Goal: Task Accomplishment & Management: Manage account settings

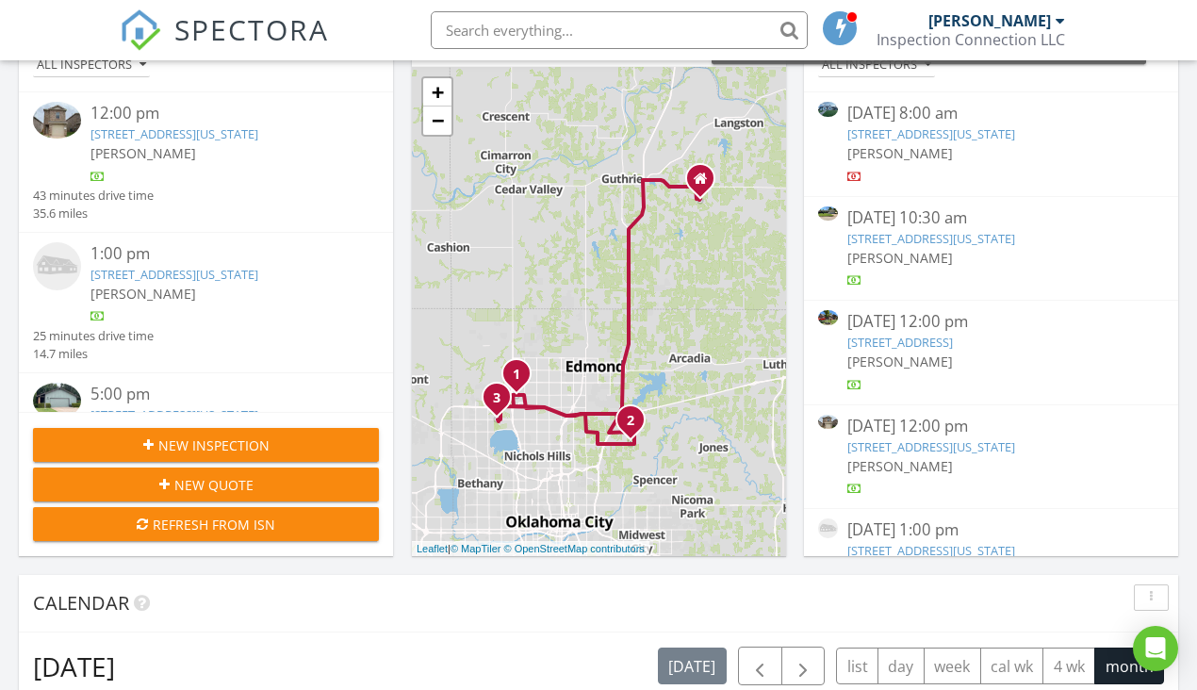
scroll to position [306, 0]
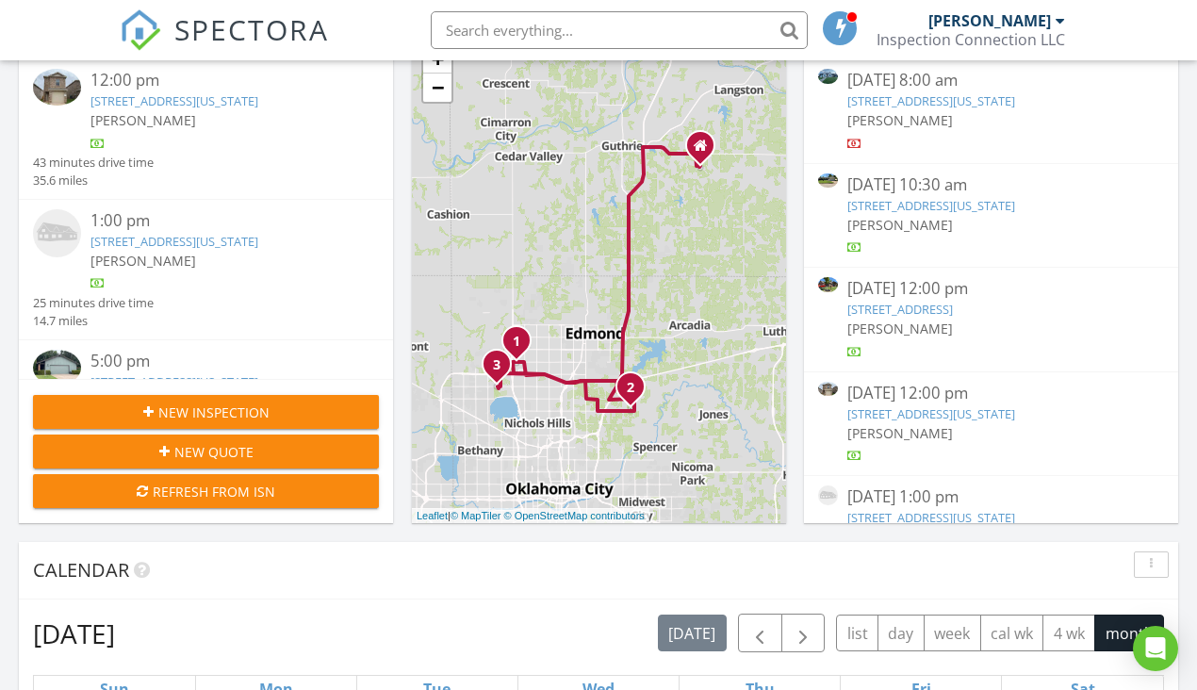
click at [923, 382] on div "08/27/25 12:00 pm" at bounding box center [992, 394] width 288 height 24
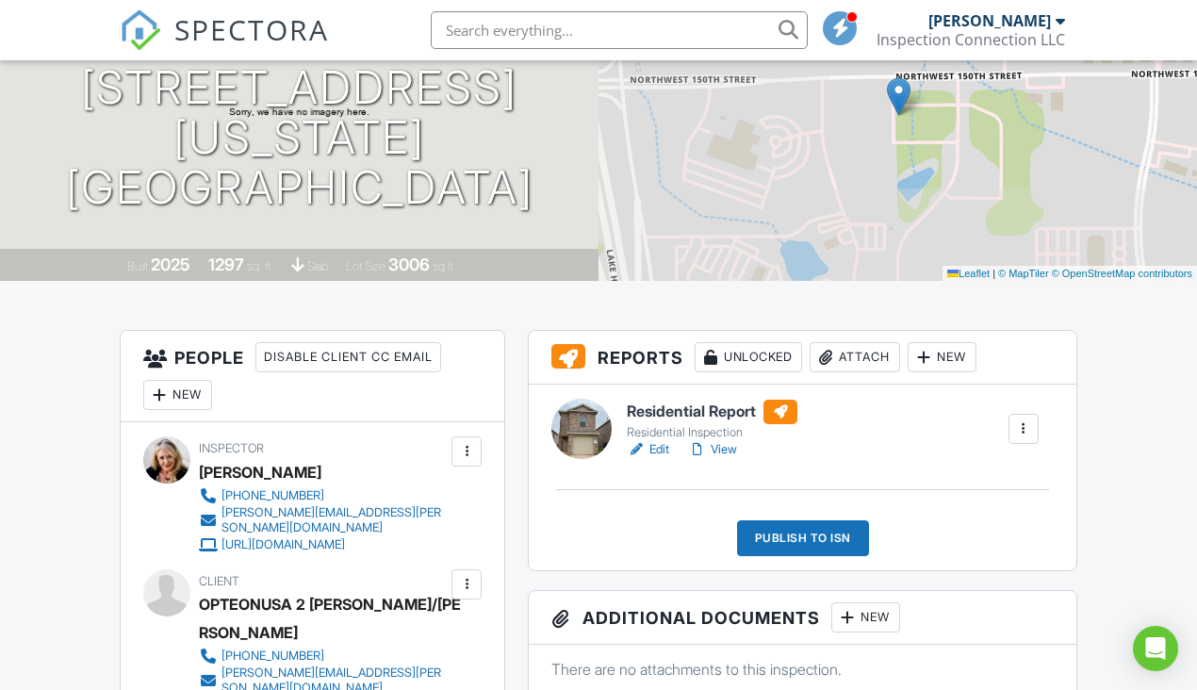
scroll to position [222, 0]
click at [870, 369] on div "Attach" at bounding box center [855, 357] width 91 height 30
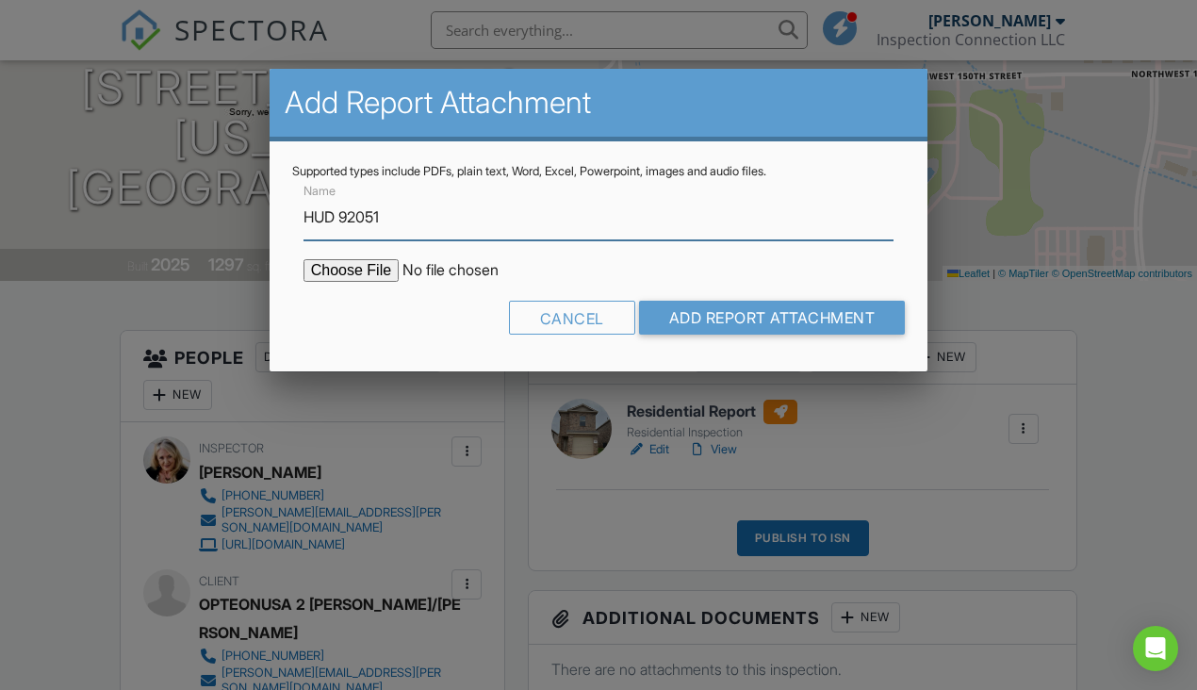
type input "HUD 92051"
click at [348, 268] on input "file" at bounding box center [464, 270] width 321 height 23
type input "C:\fakepath\HUD 92051 3320 NW 149th St.pdf"
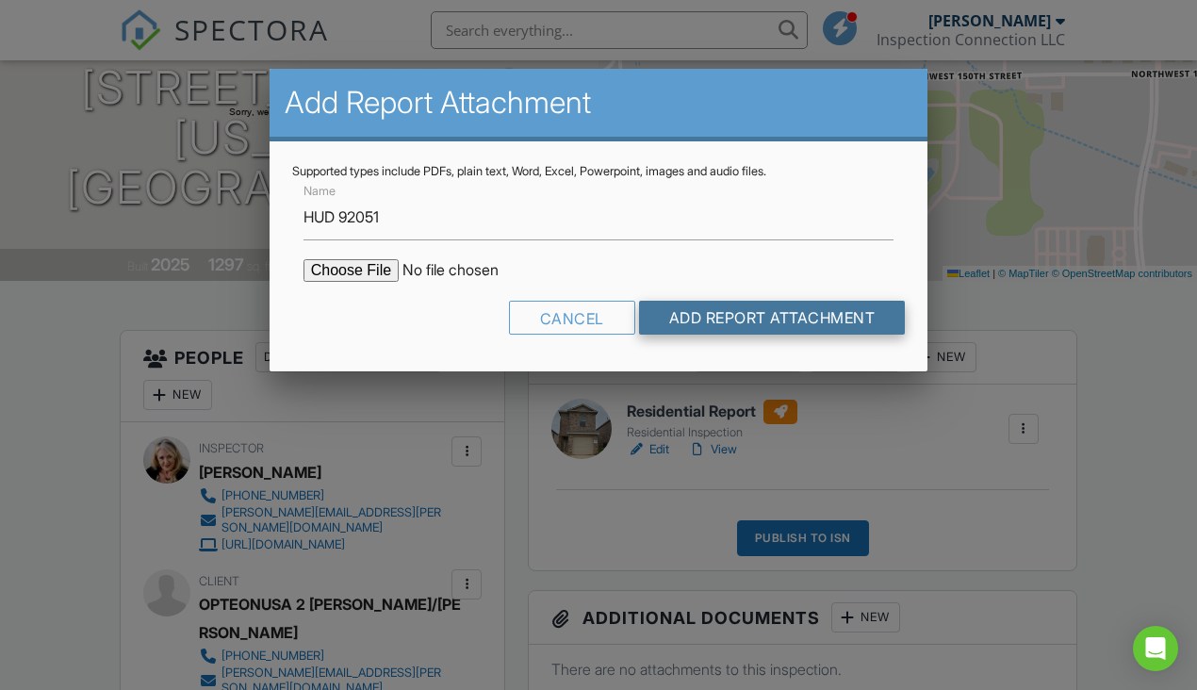
click at [694, 319] on input "Add Report Attachment" at bounding box center [772, 318] width 267 height 34
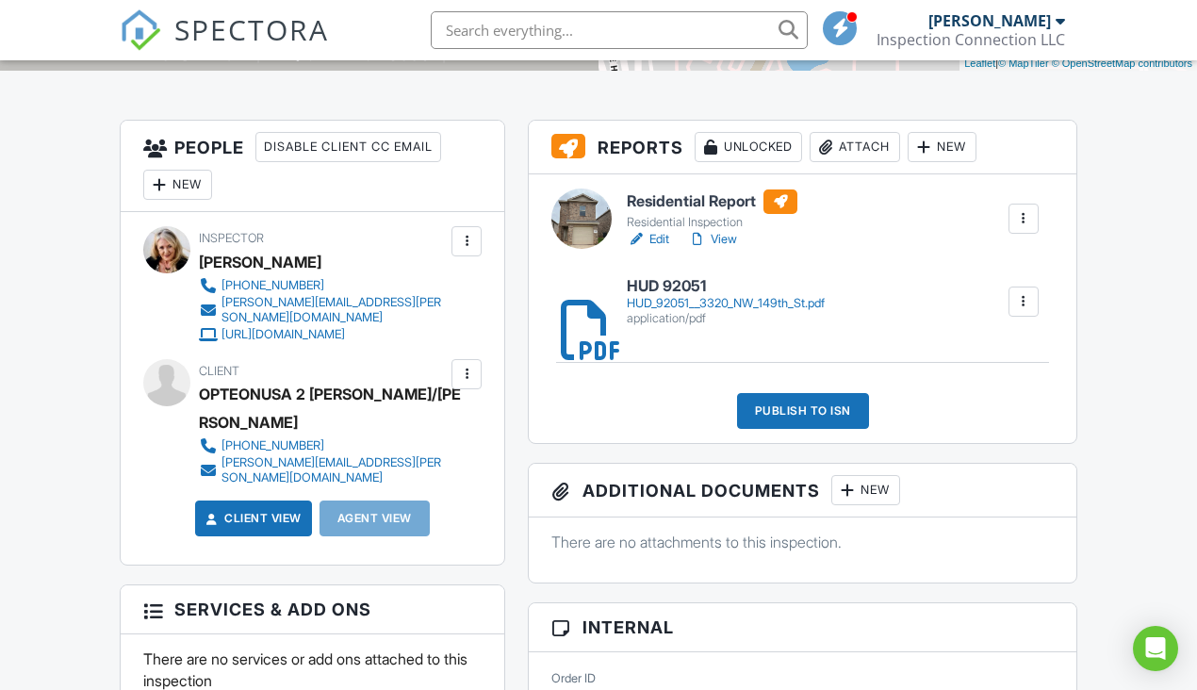
scroll to position [437, 0]
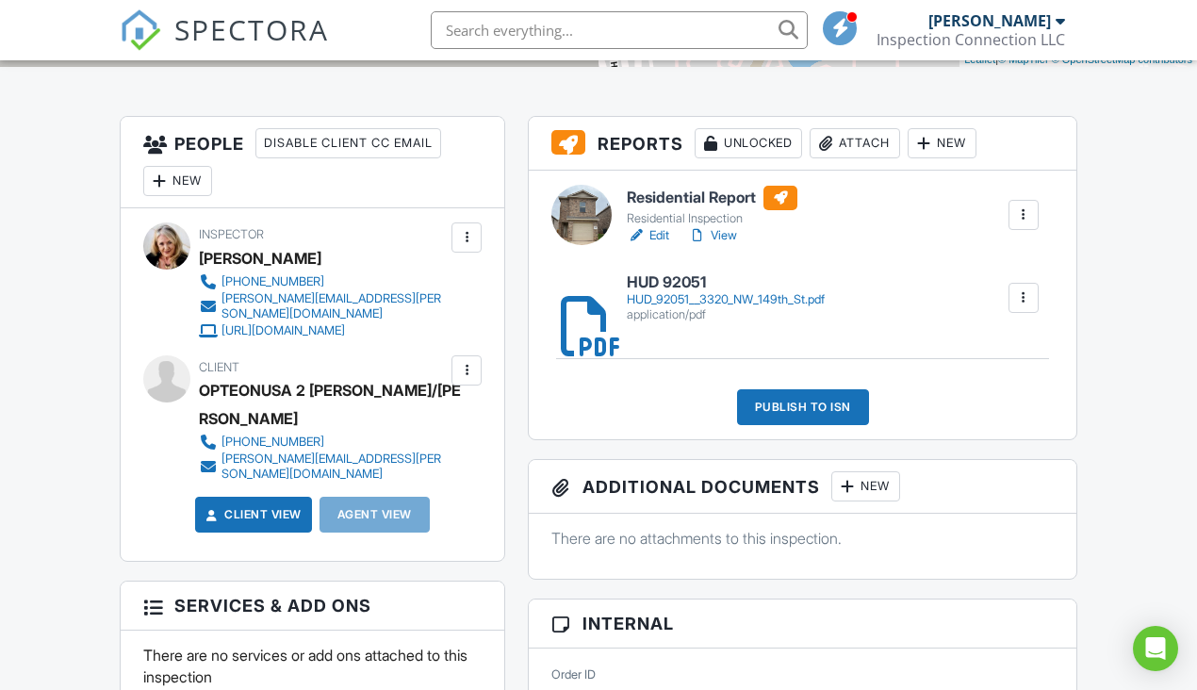
click at [659, 245] on link "Edit" at bounding box center [648, 235] width 42 height 19
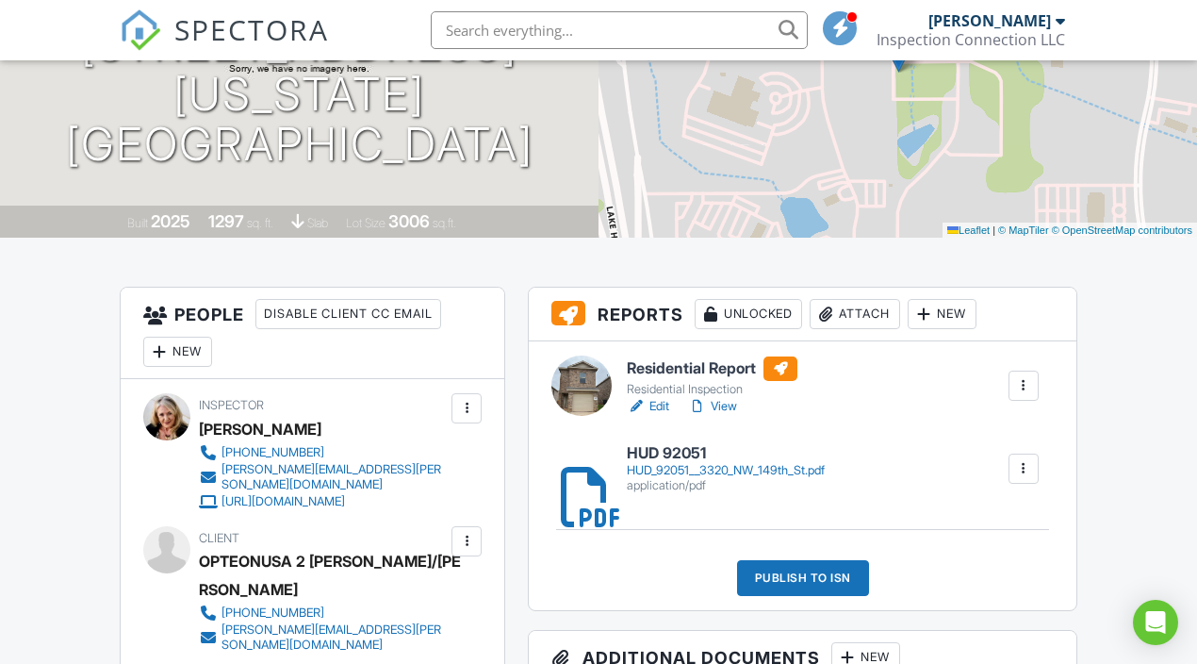
click at [722, 415] on link "View" at bounding box center [712, 406] width 49 height 19
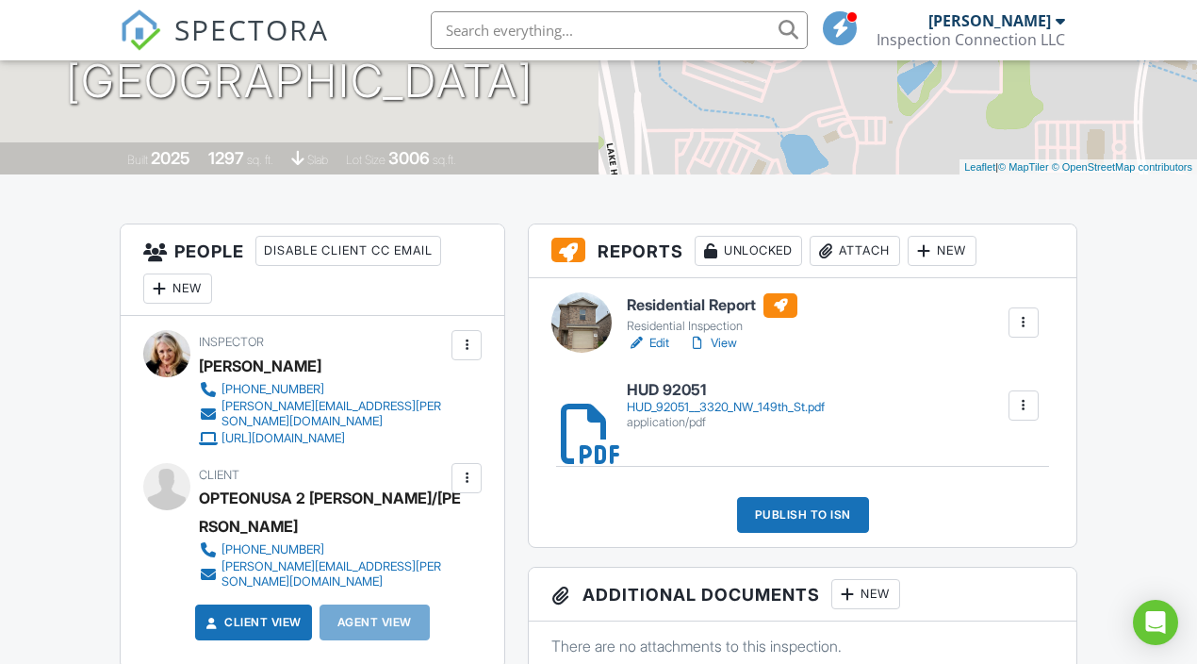
click at [732, 353] on link "View" at bounding box center [712, 343] width 49 height 19
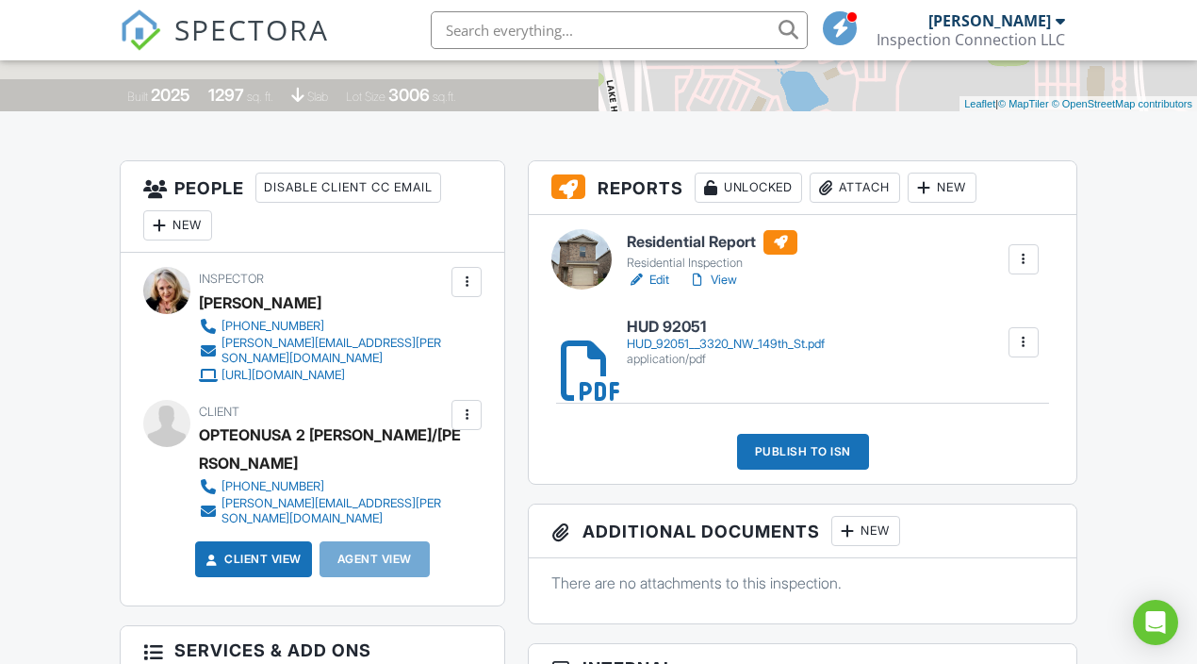
scroll to position [400, 0]
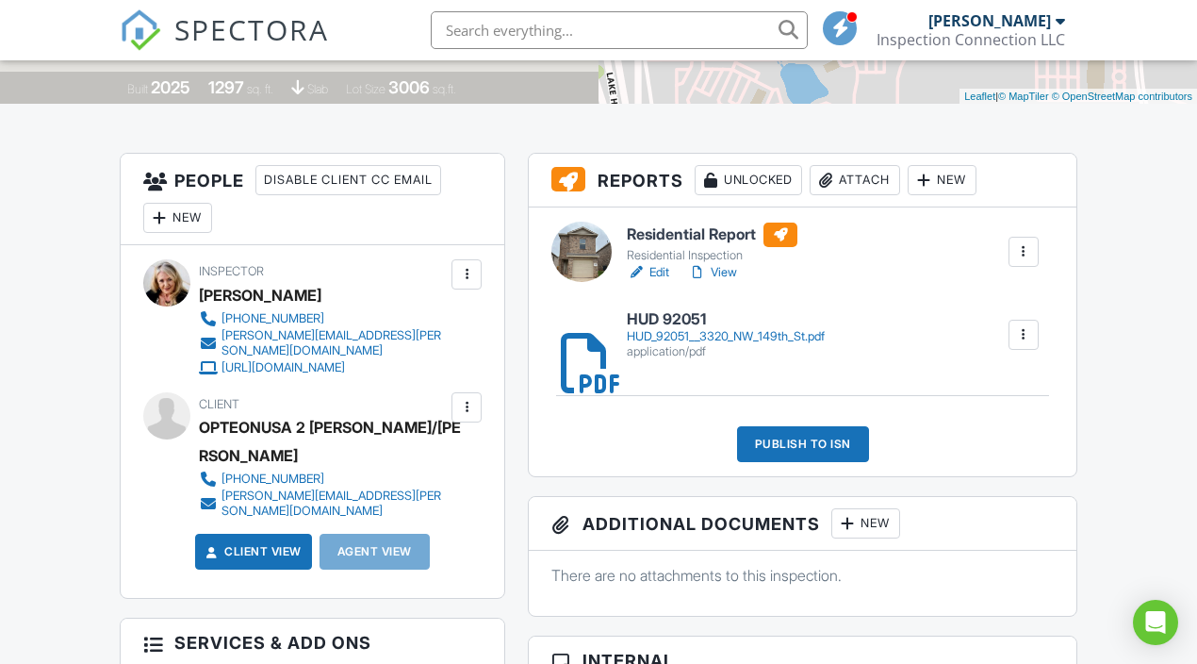
click at [717, 282] on link "View" at bounding box center [712, 272] width 49 height 19
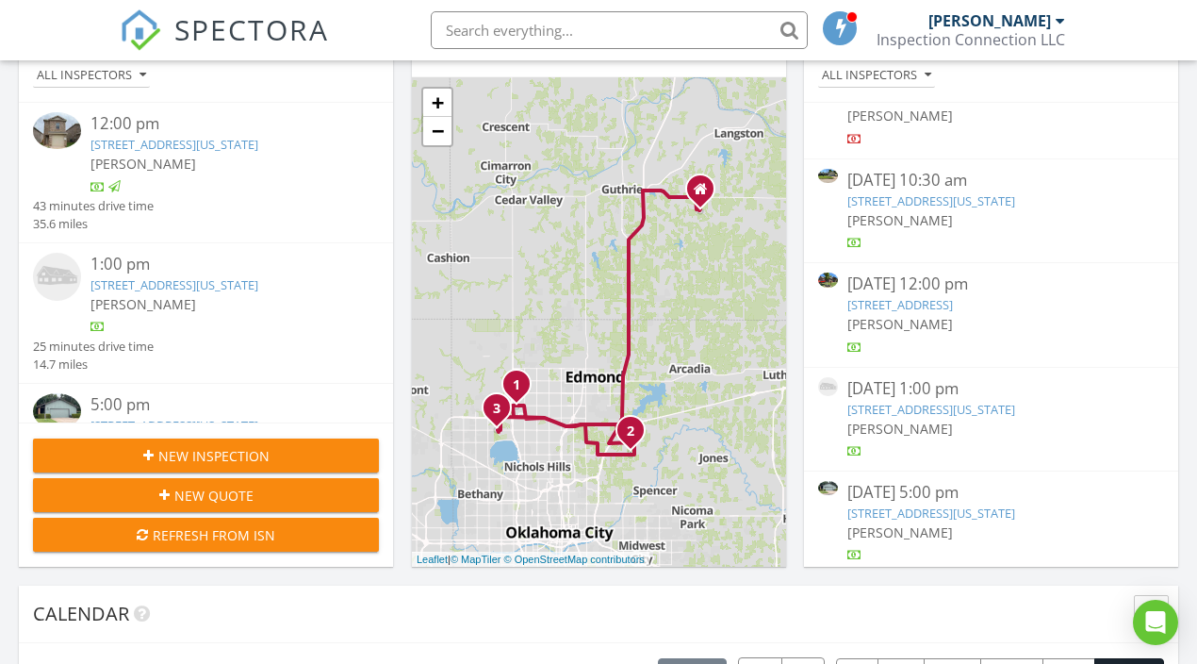
scroll to position [275, 0]
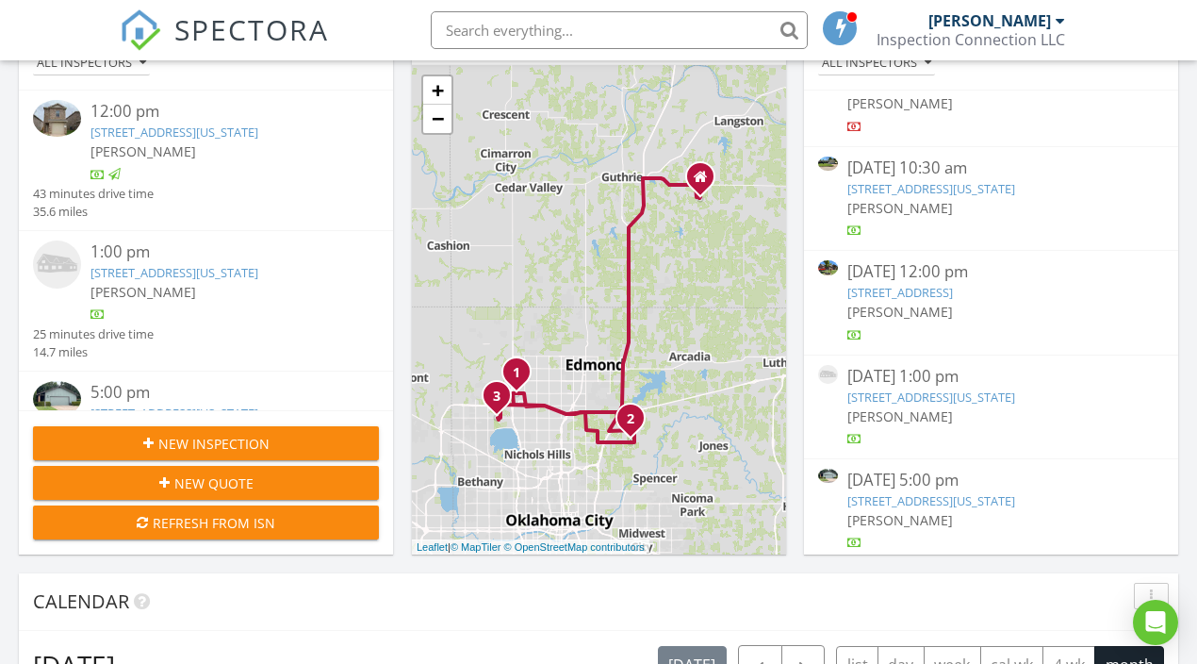
click at [982, 388] on link "[STREET_ADDRESS][US_STATE]" at bounding box center [932, 396] width 168 height 17
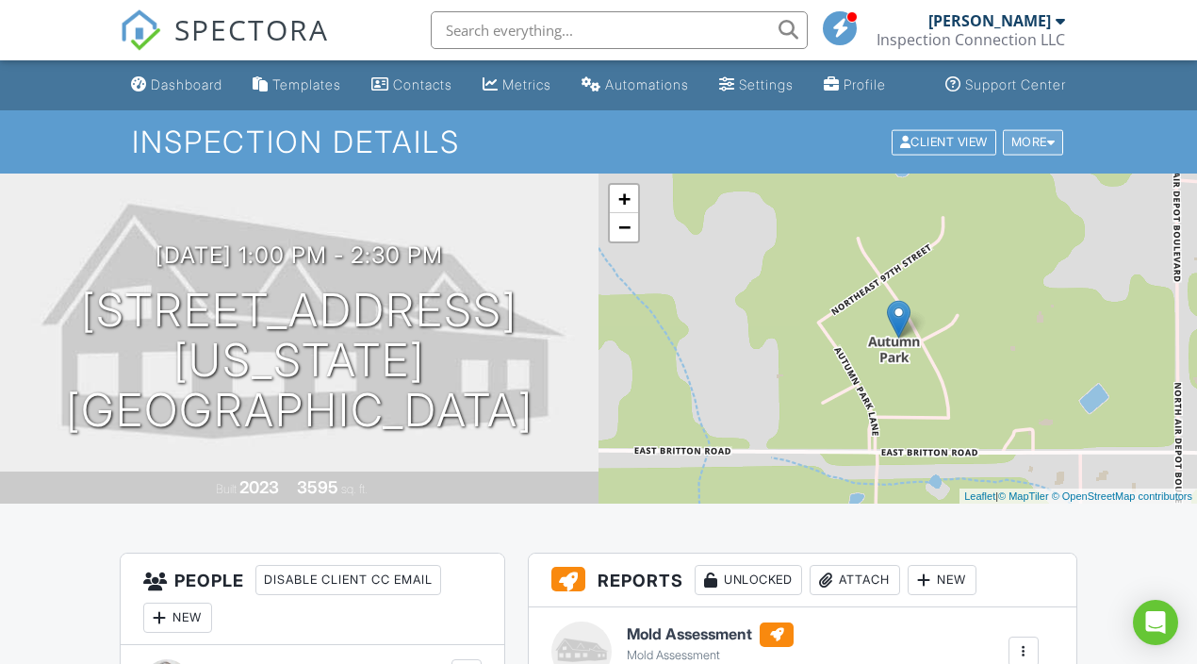
click at [1045, 155] on div "More" at bounding box center [1033, 141] width 61 height 25
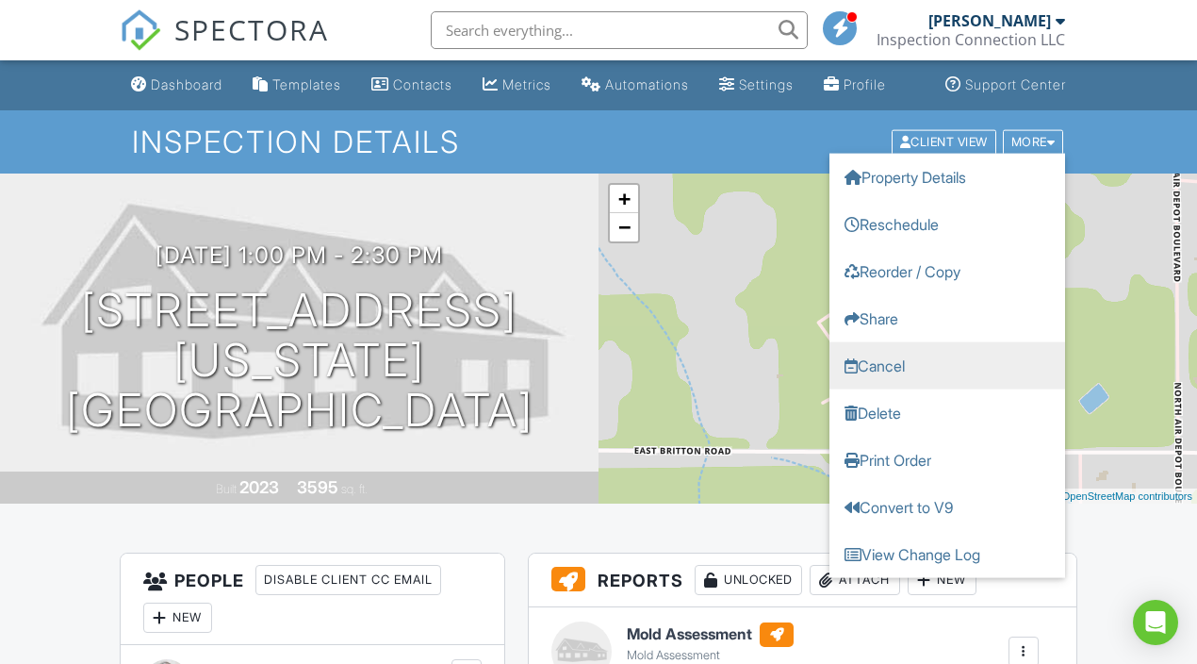
click at [937, 383] on link "Cancel" at bounding box center [948, 364] width 236 height 47
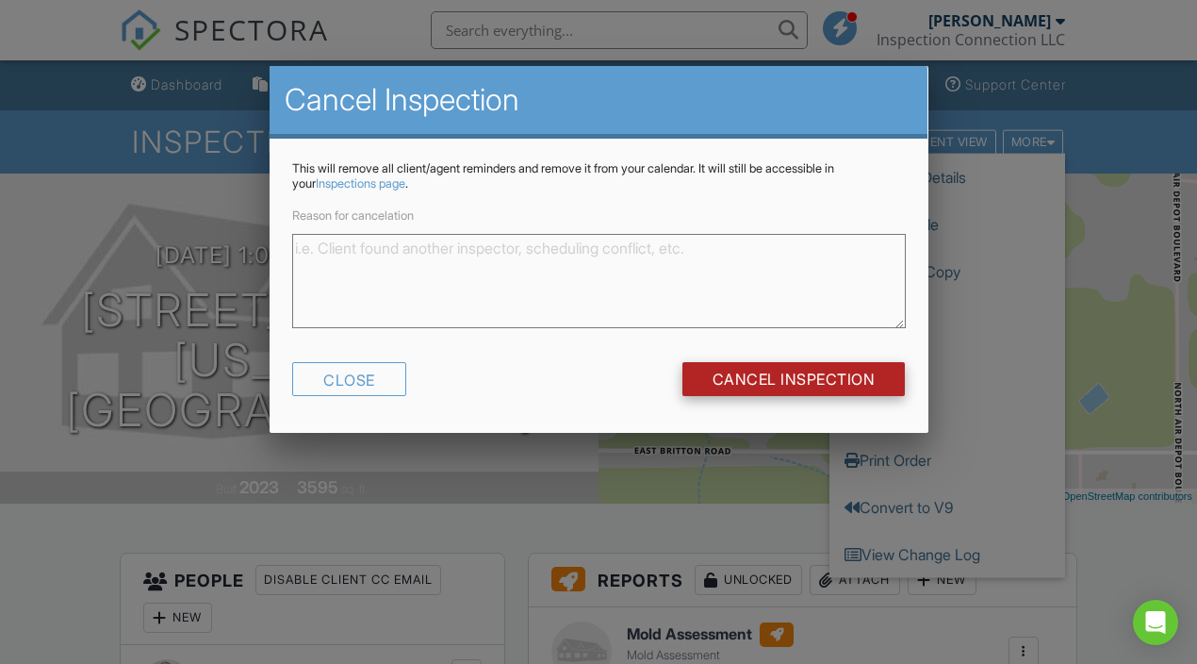
click at [852, 366] on input "Cancel Inspection" at bounding box center [794, 379] width 223 height 34
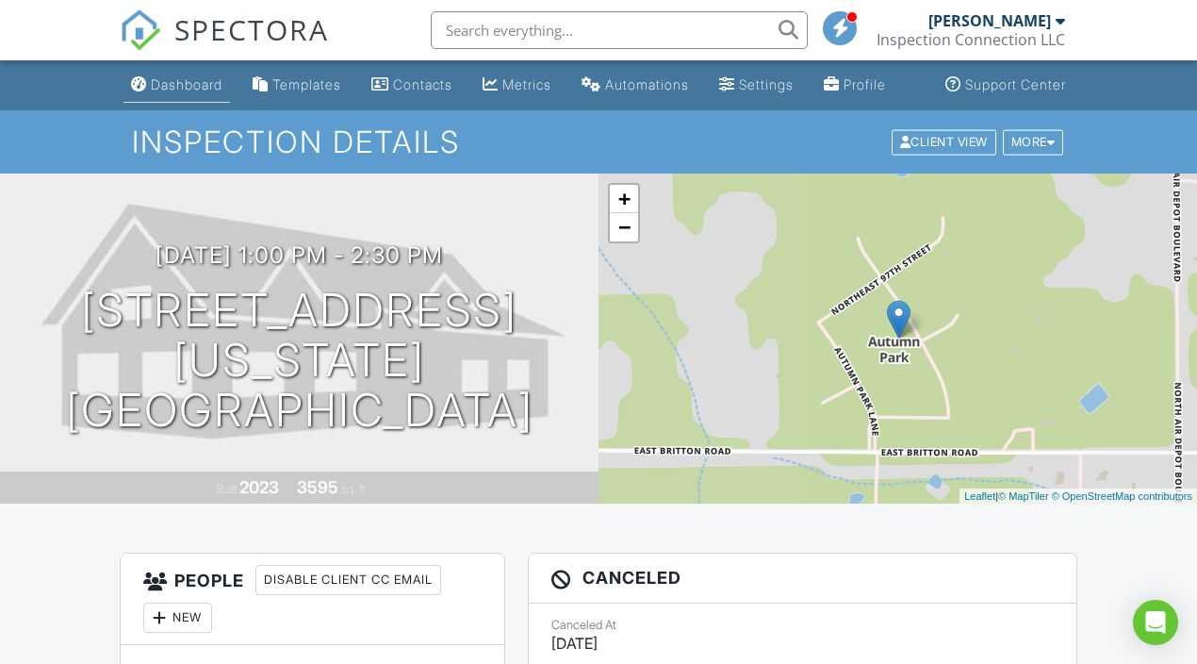
click at [169, 92] on div "Dashboard" at bounding box center [187, 84] width 72 height 16
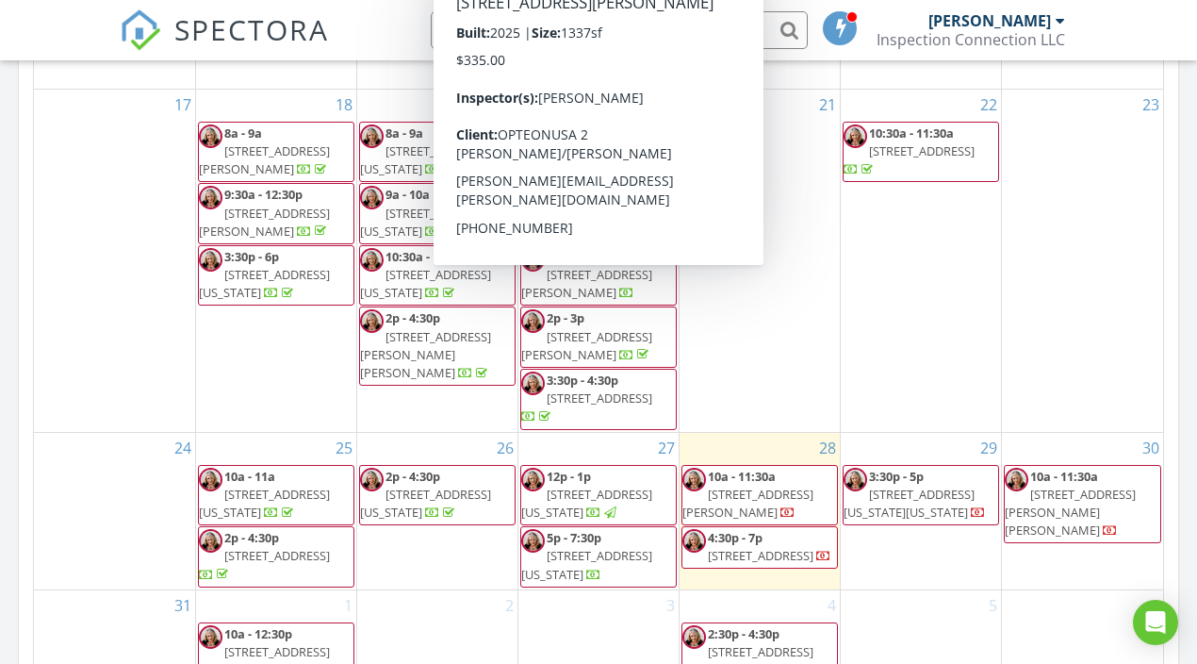
scroll to position [1076, 0]
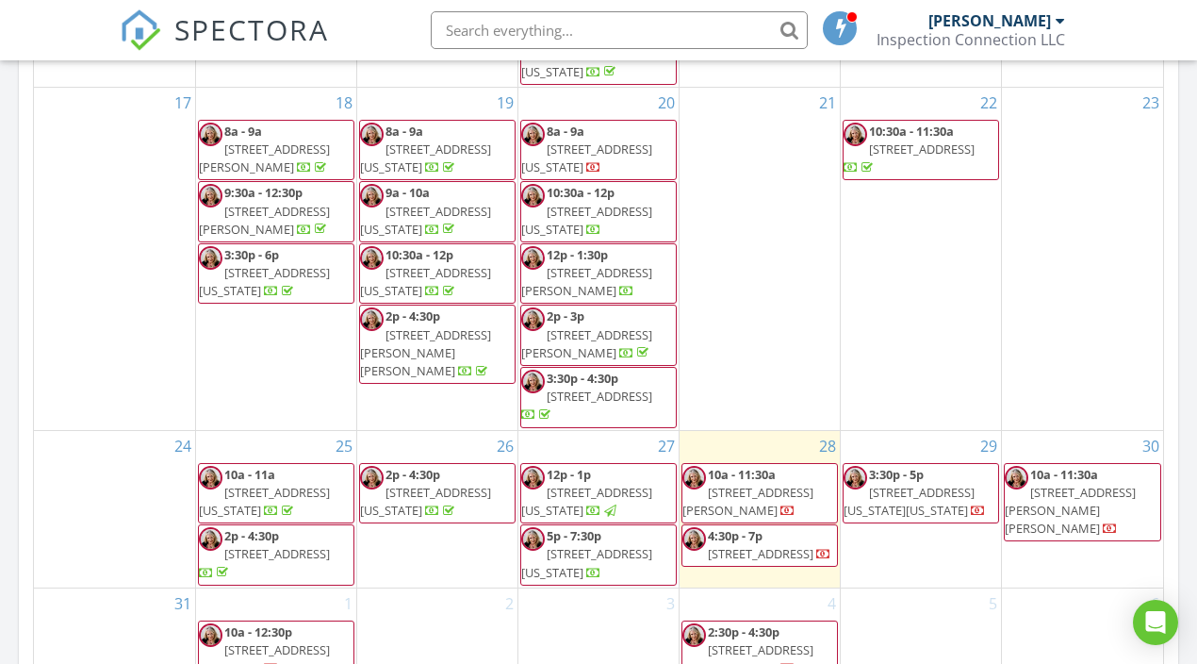
click at [1192, 272] on div "[DATE] All Inspectors 12:00 pm [STREET_ADDRESS][US_STATE] [PERSON_NAME] 43 minu…" at bounding box center [598, 46] width 1197 height 1716
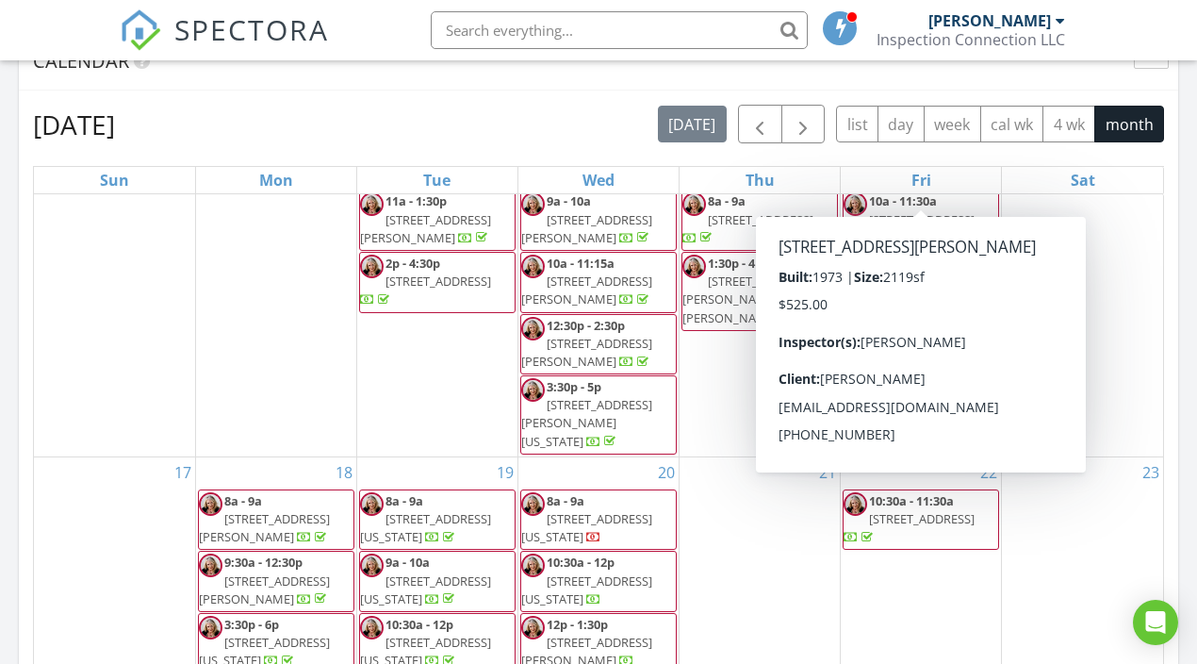
scroll to position [741, 0]
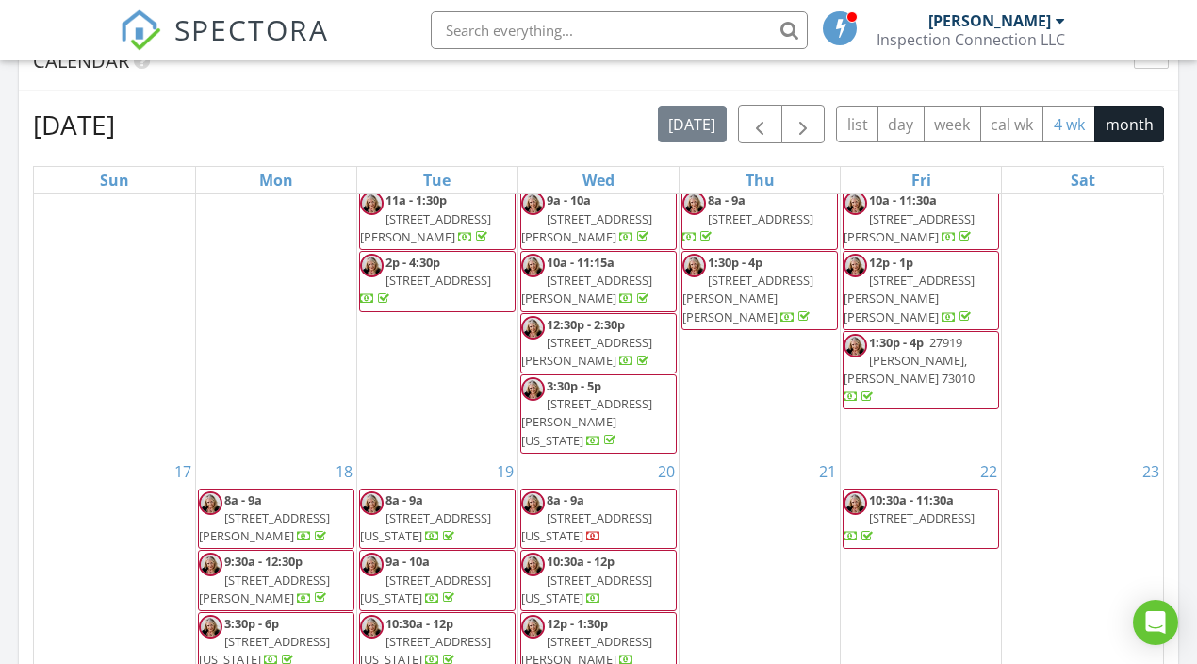
click at [1088, 106] on button "4 wk" at bounding box center [1069, 124] width 53 height 37
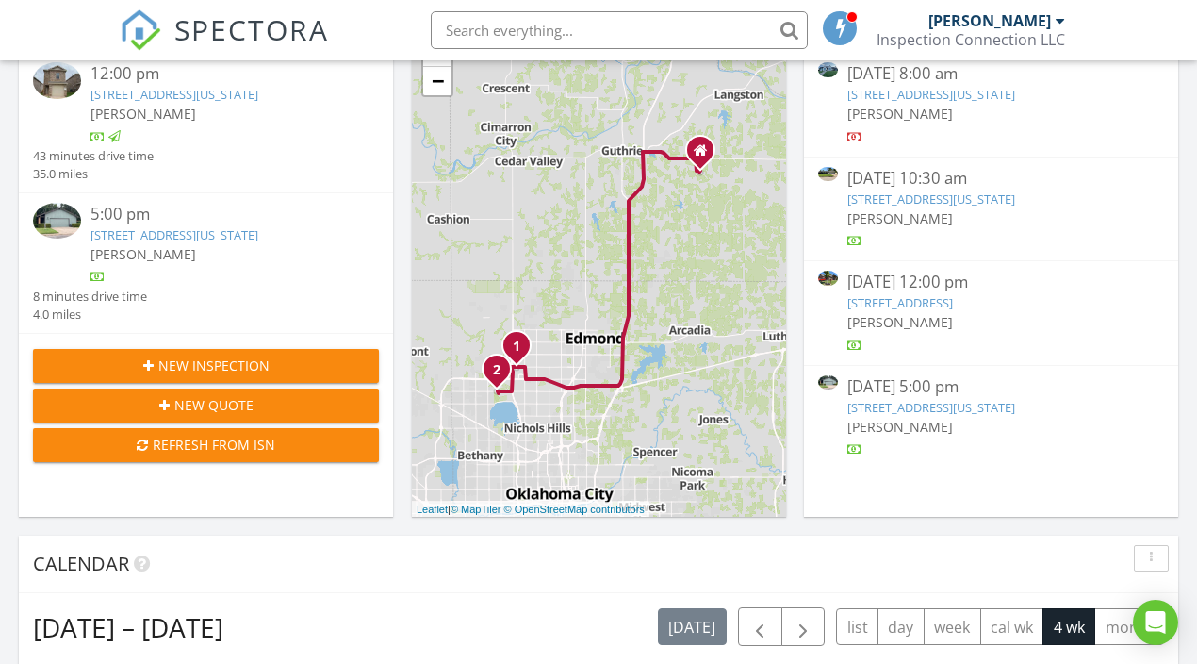
scroll to position [317, 0]
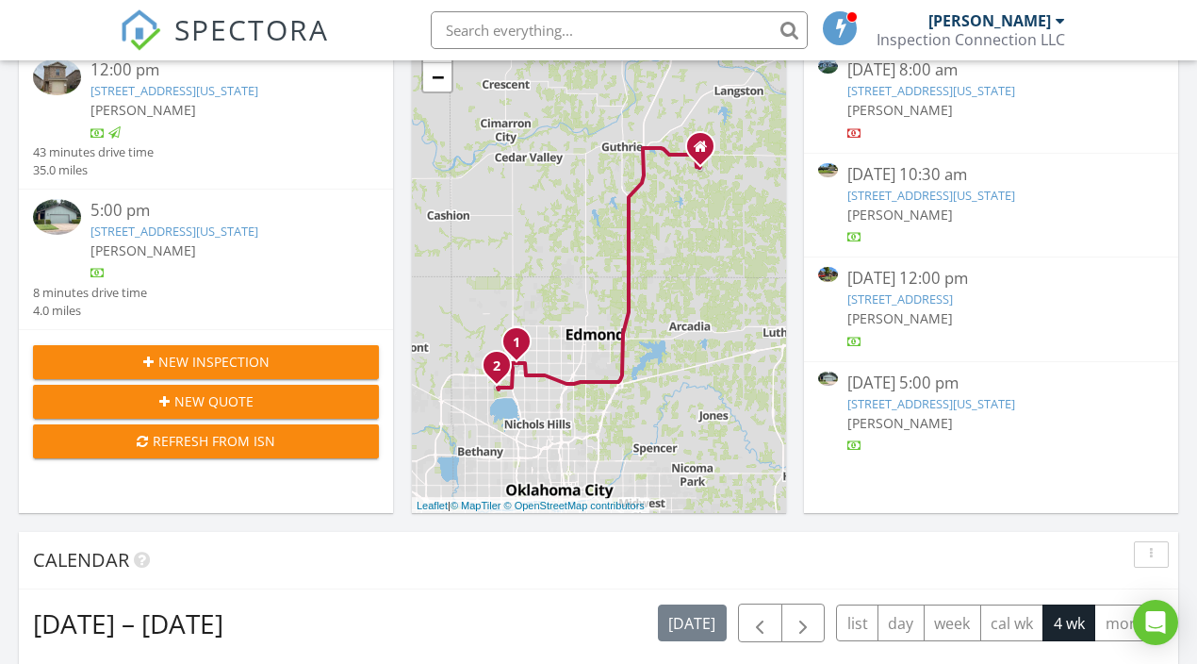
click at [906, 395] on link "[STREET_ADDRESS][US_STATE]" at bounding box center [932, 403] width 168 height 17
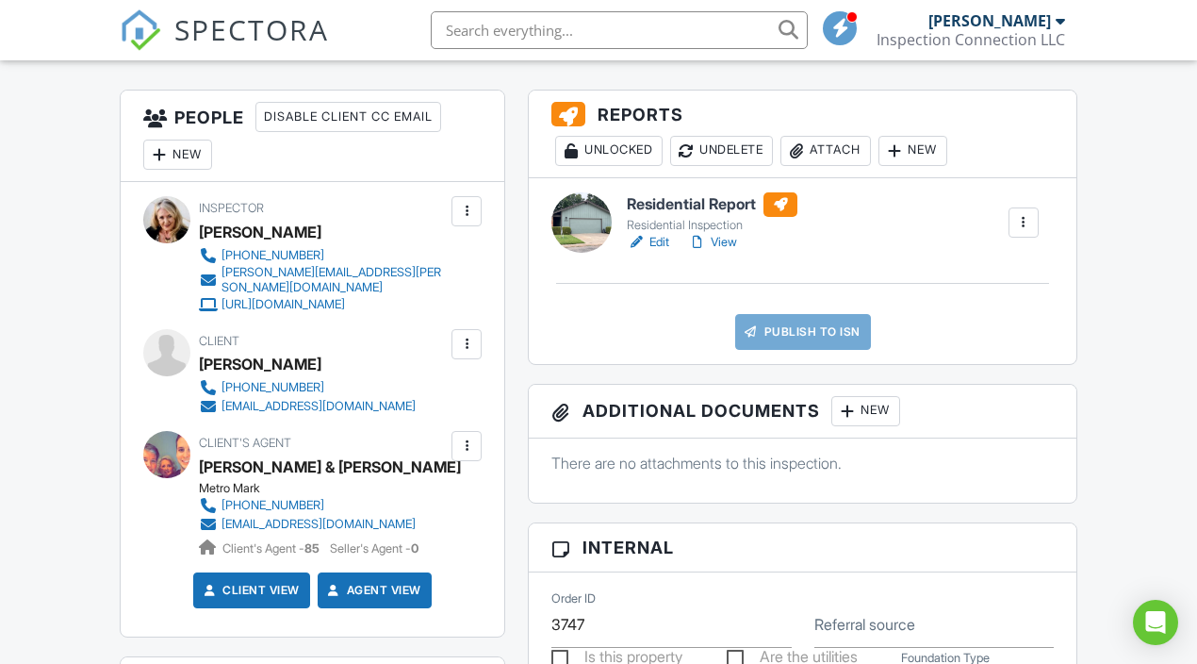
scroll to position [473, 0]
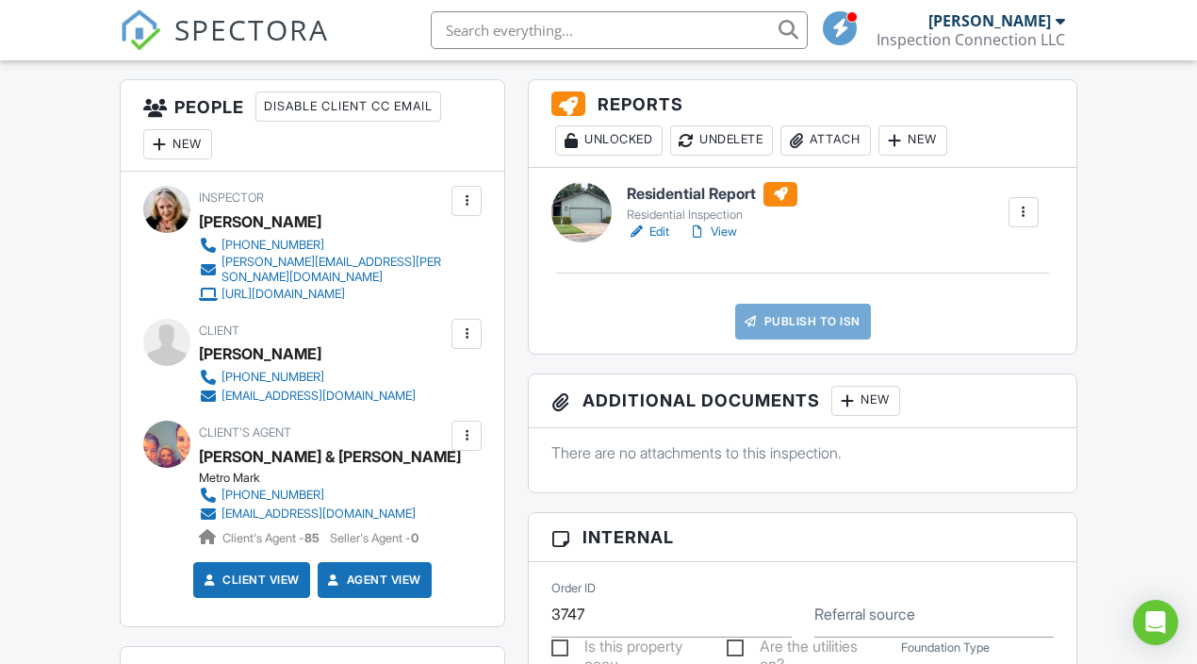
click at [832, 152] on div "Attach" at bounding box center [826, 140] width 91 height 30
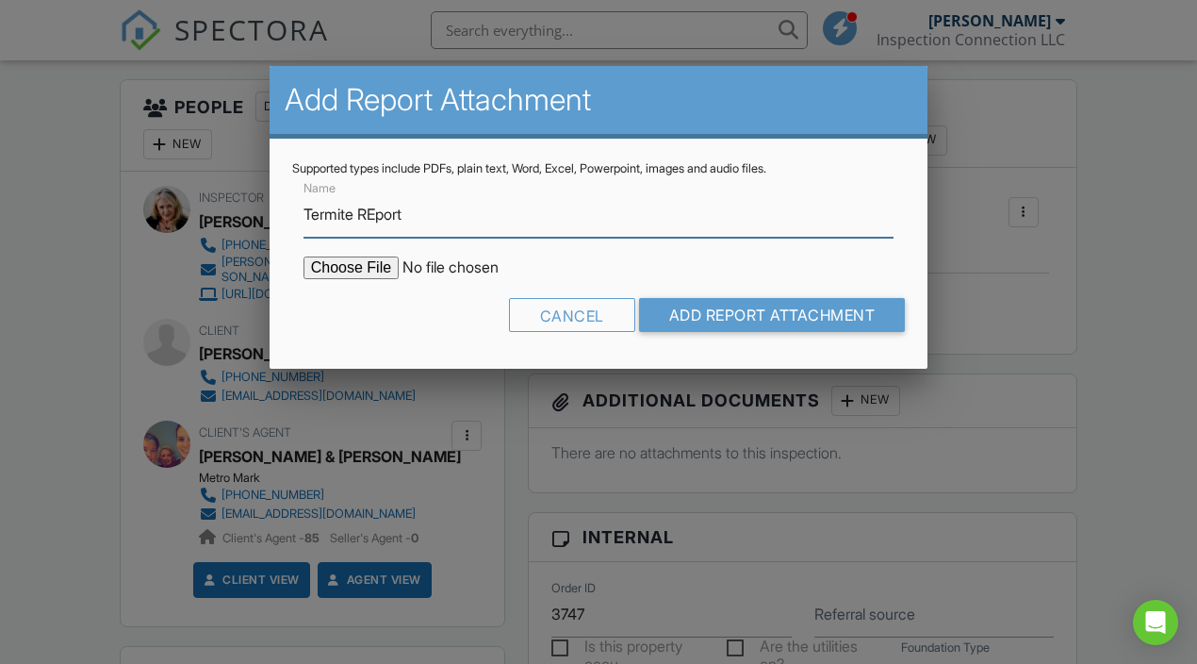
click at [374, 213] on input "Termite REport" at bounding box center [599, 214] width 591 height 46
type input "Termite Report"
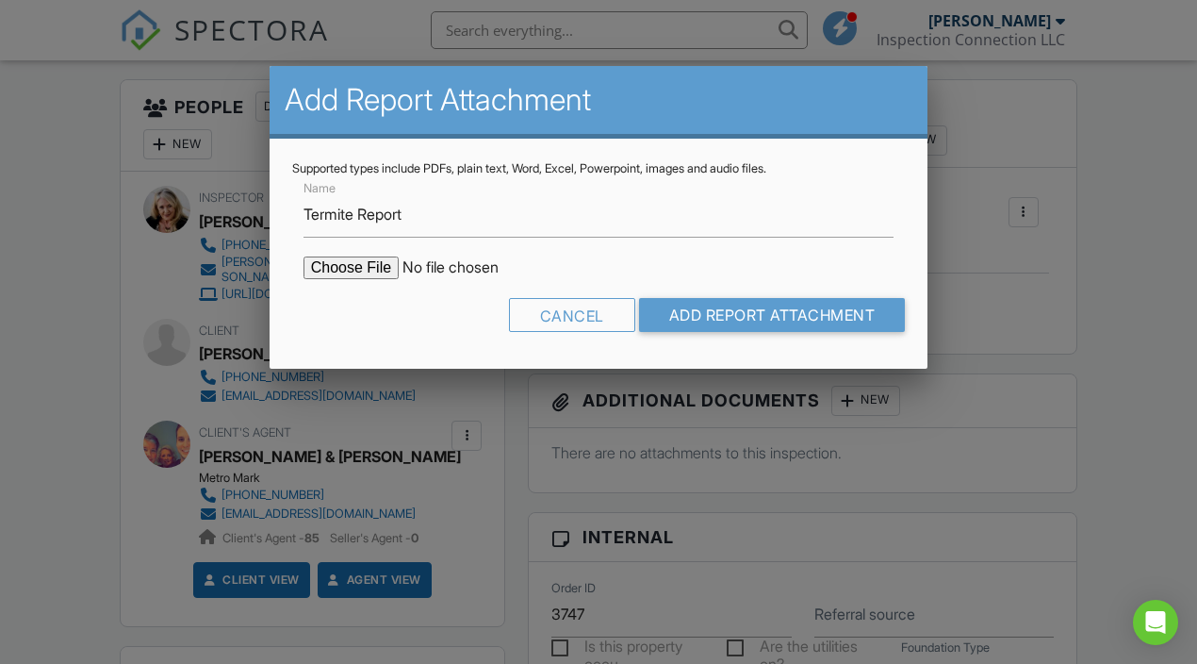
click at [348, 269] on input "file" at bounding box center [464, 267] width 321 height 23
type input "C:\fakepath\12221_Cork_Road._TIR.pdf"
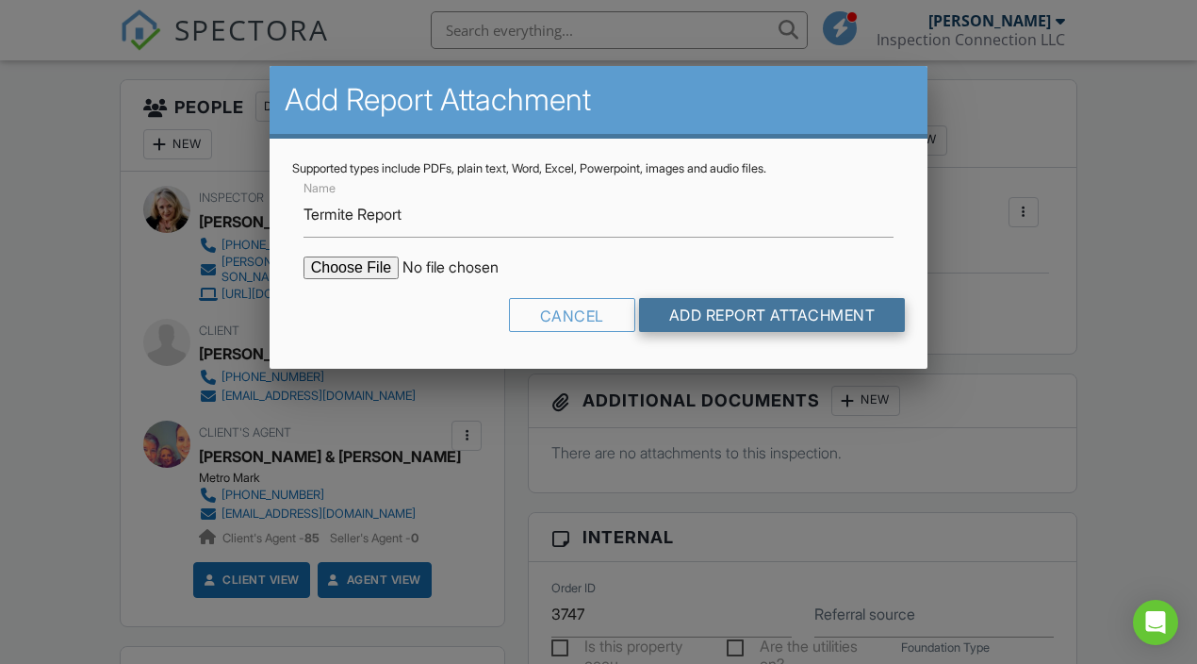
click at [759, 314] on input "Add Report Attachment" at bounding box center [772, 315] width 267 height 34
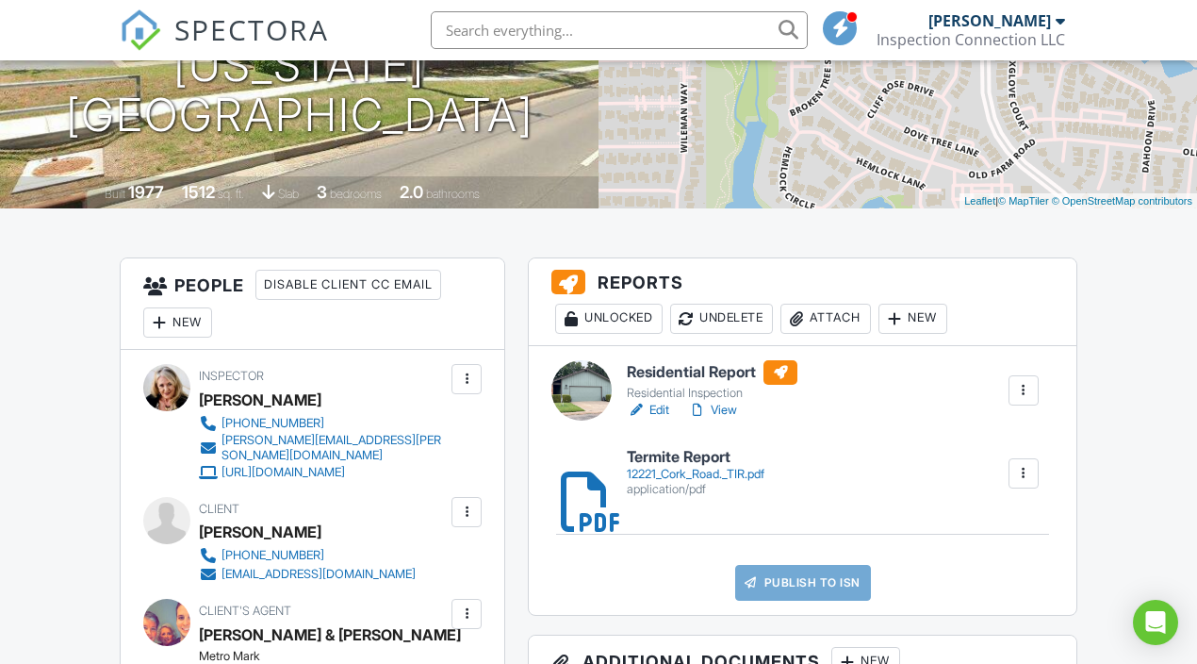
scroll to position [370, 0]
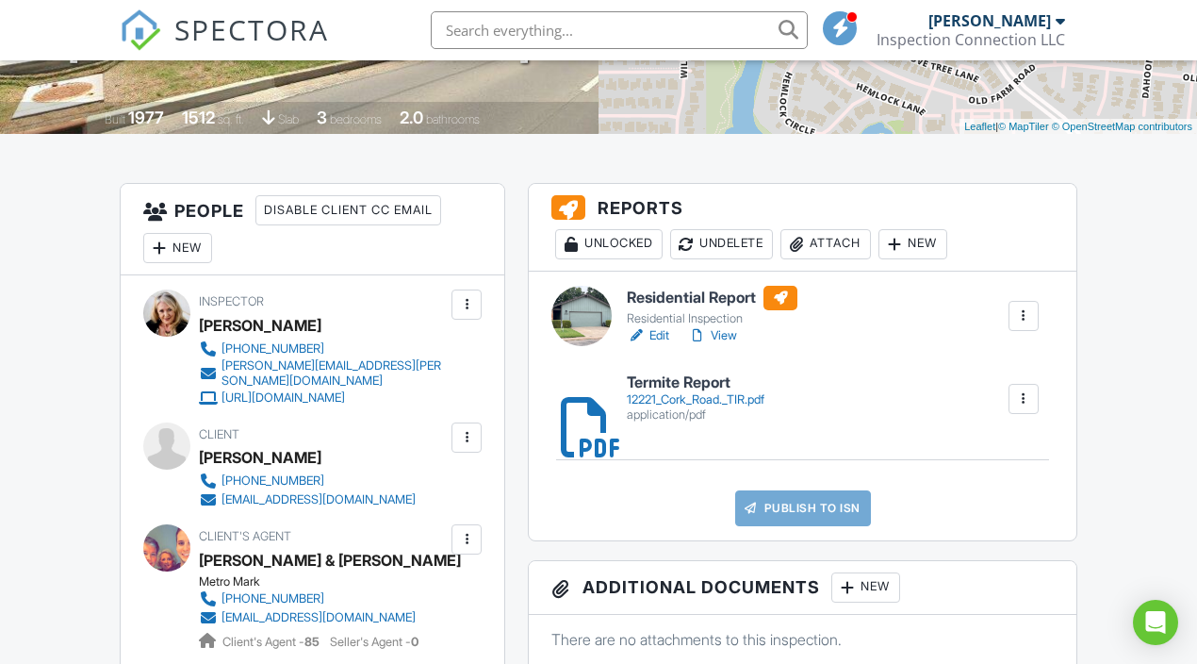
click at [659, 345] on link "Edit" at bounding box center [648, 335] width 42 height 19
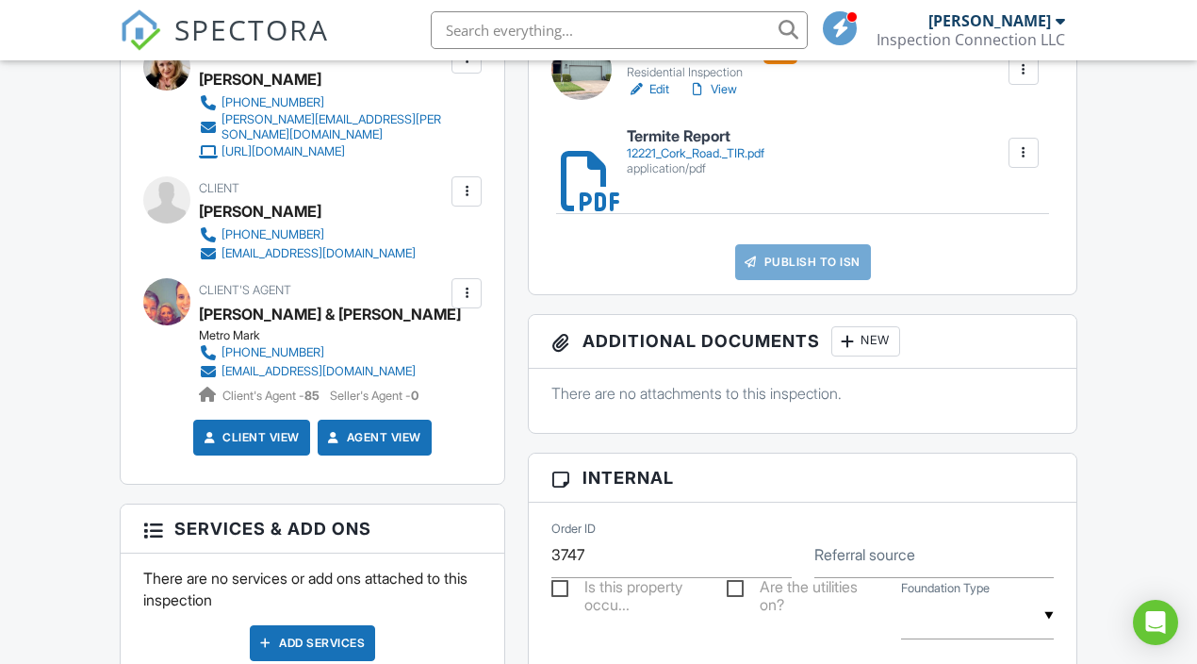
scroll to position [634, 0]
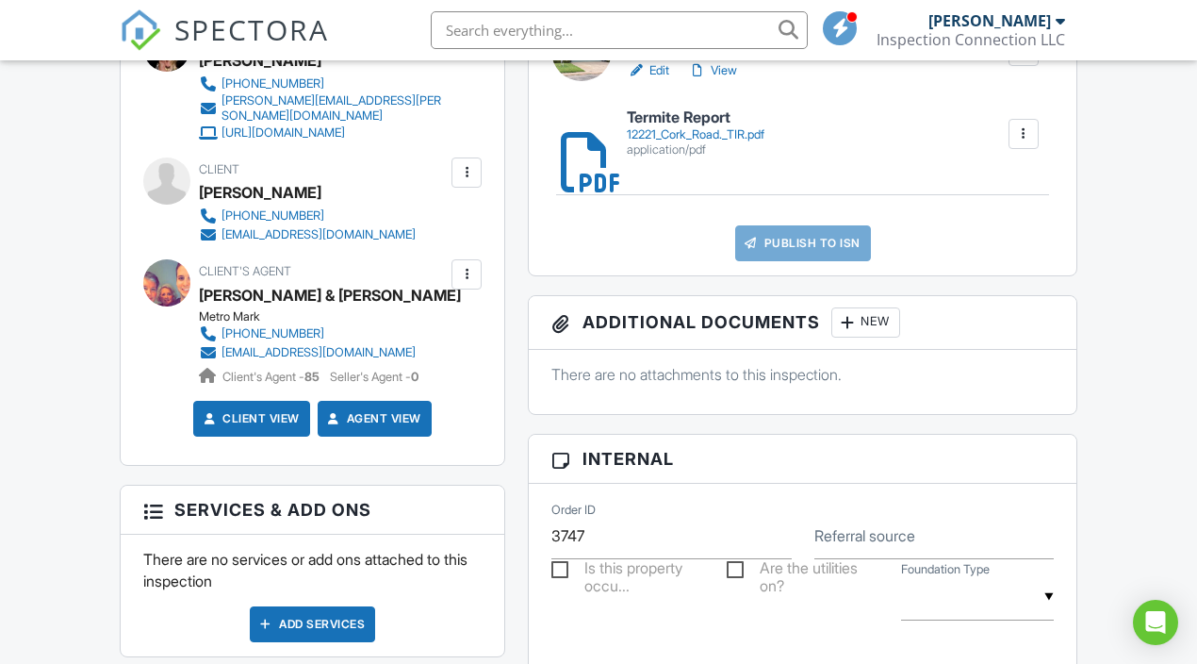
click at [731, 80] on link "View" at bounding box center [712, 70] width 49 height 19
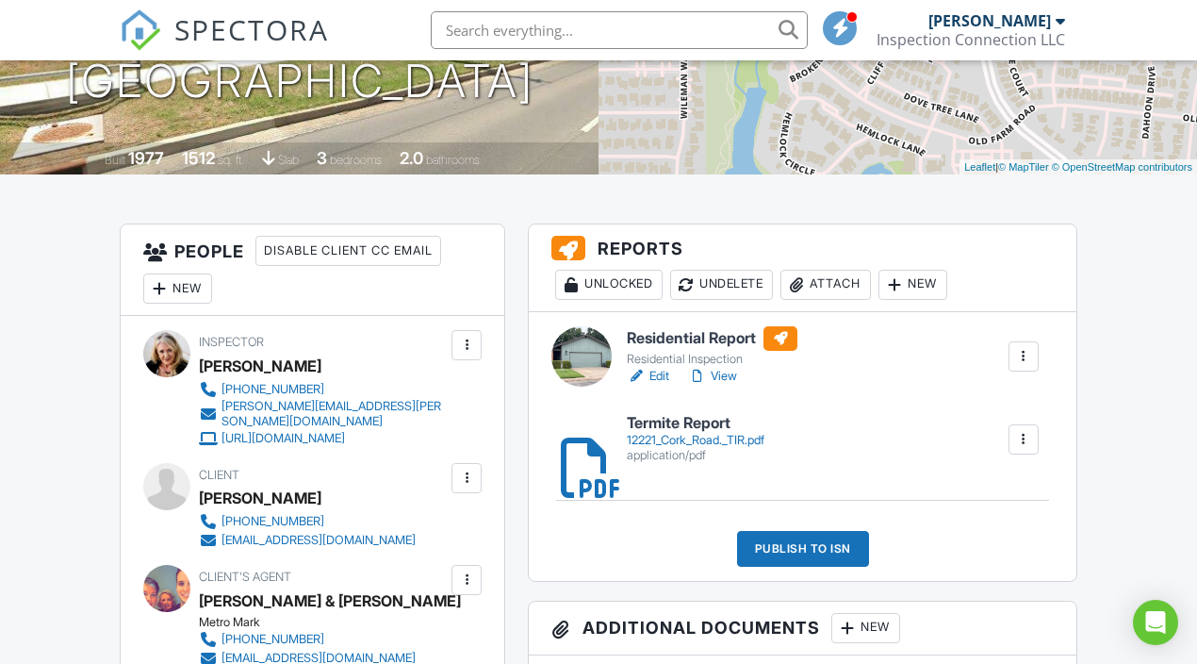
scroll to position [424, 0]
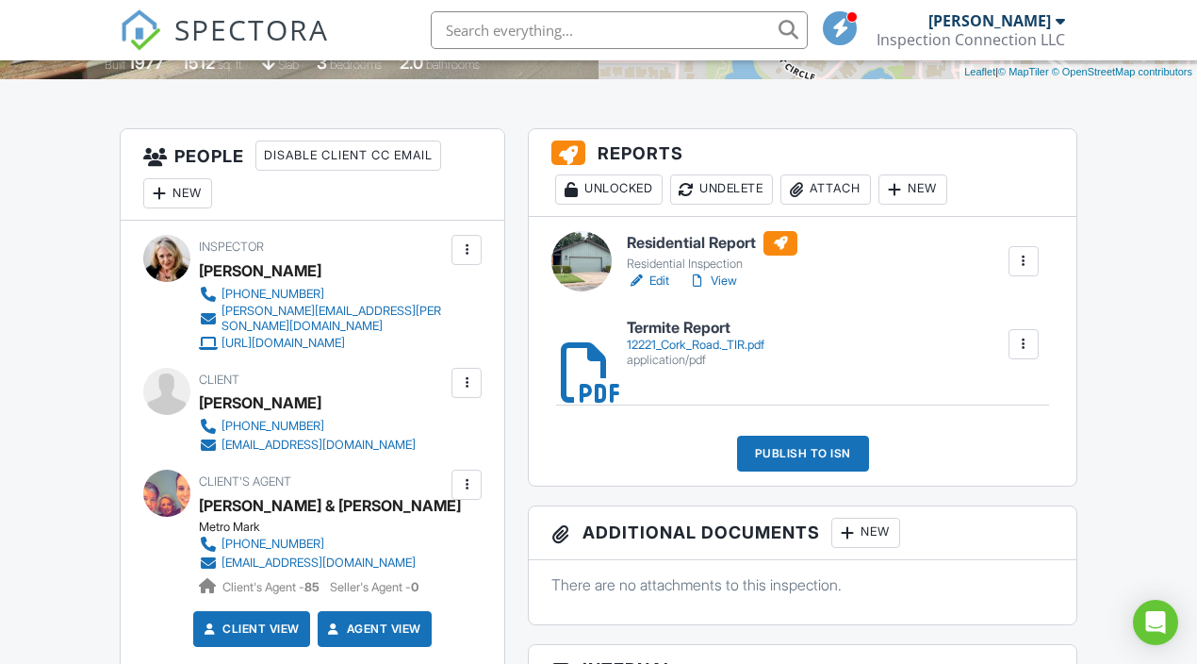
click at [723, 290] on link "View" at bounding box center [712, 281] width 49 height 19
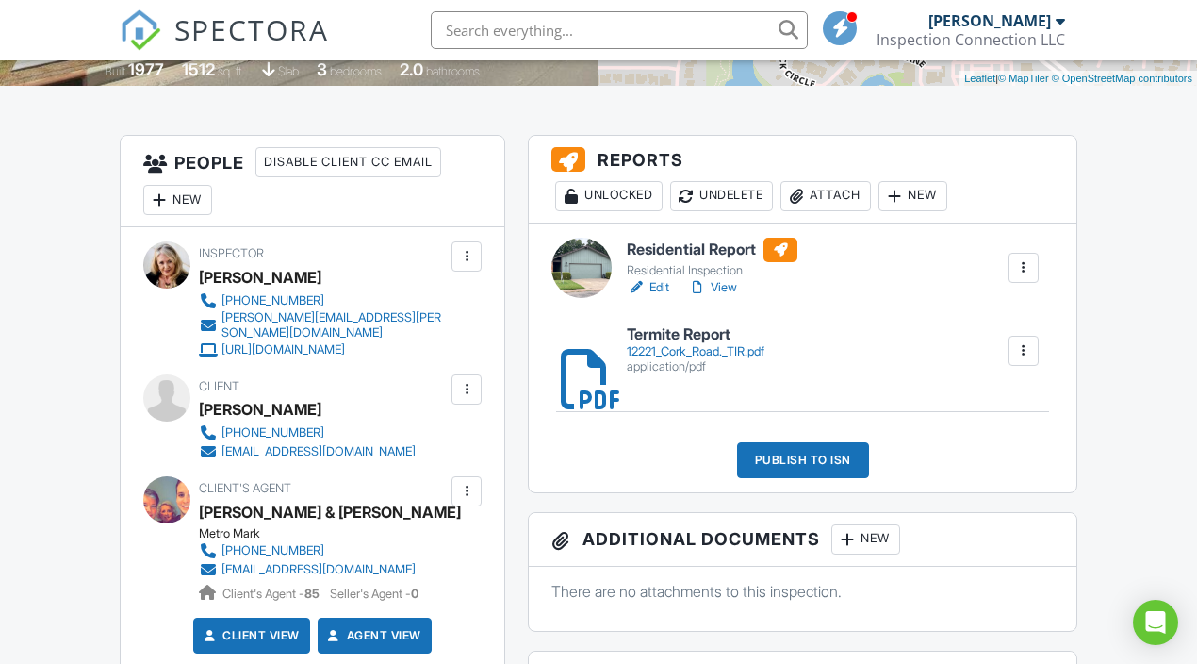
click at [724, 297] on link "View" at bounding box center [712, 287] width 49 height 19
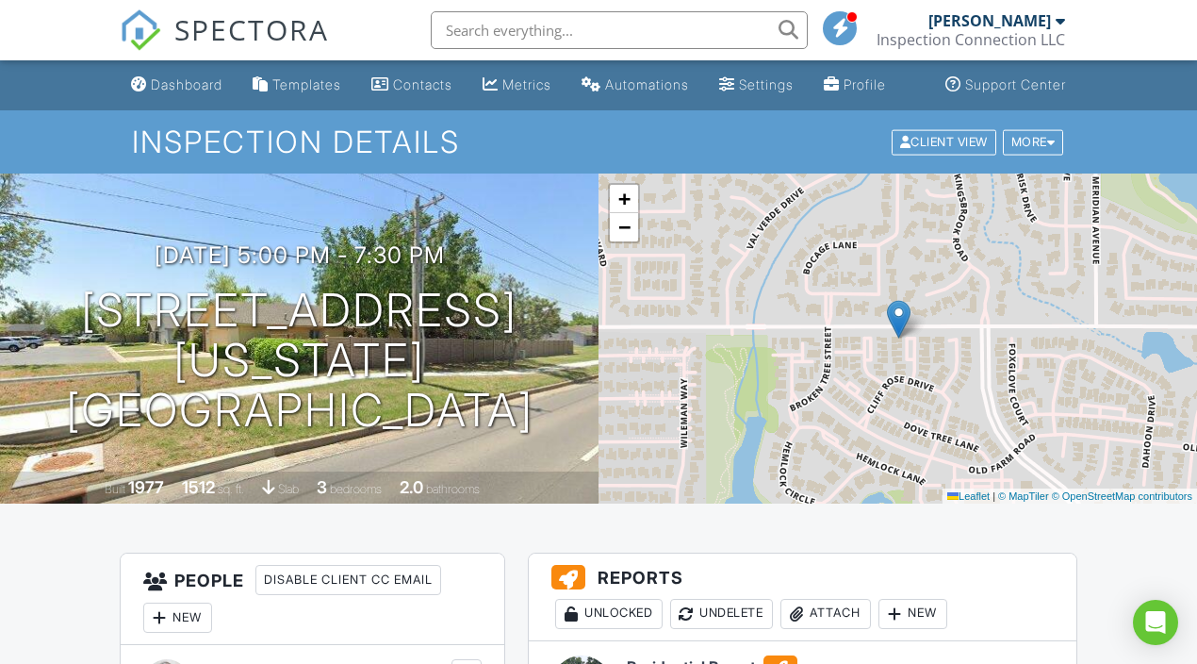
scroll to position [394, 0]
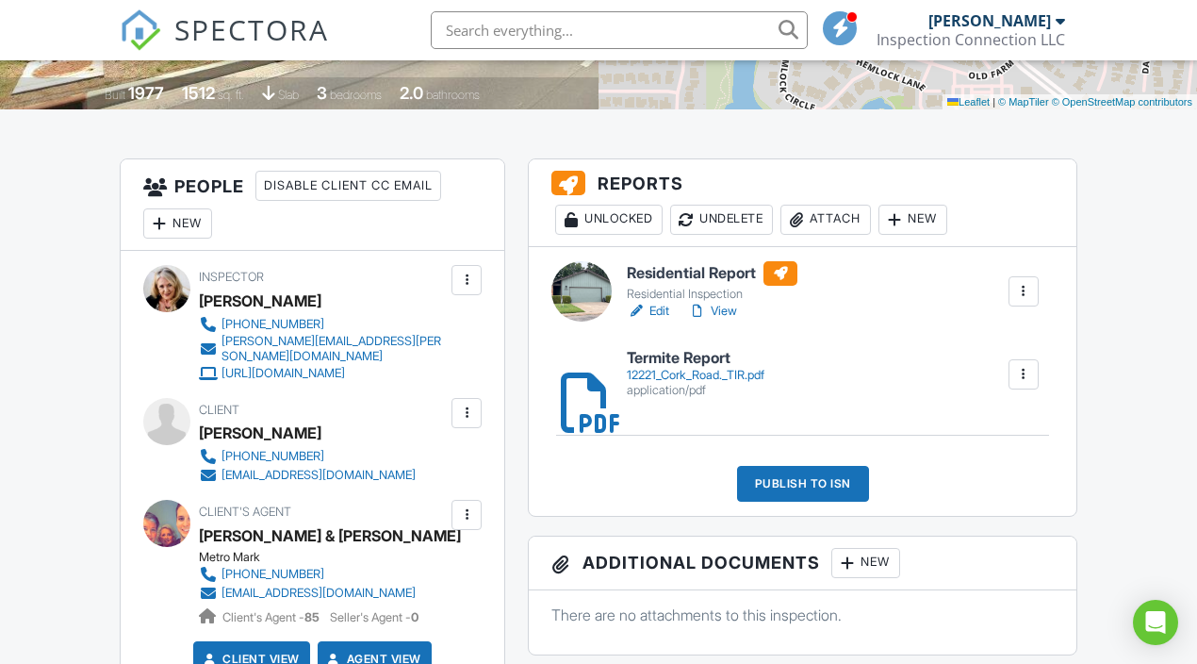
click at [723, 321] on link "View" at bounding box center [712, 311] width 49 height 19
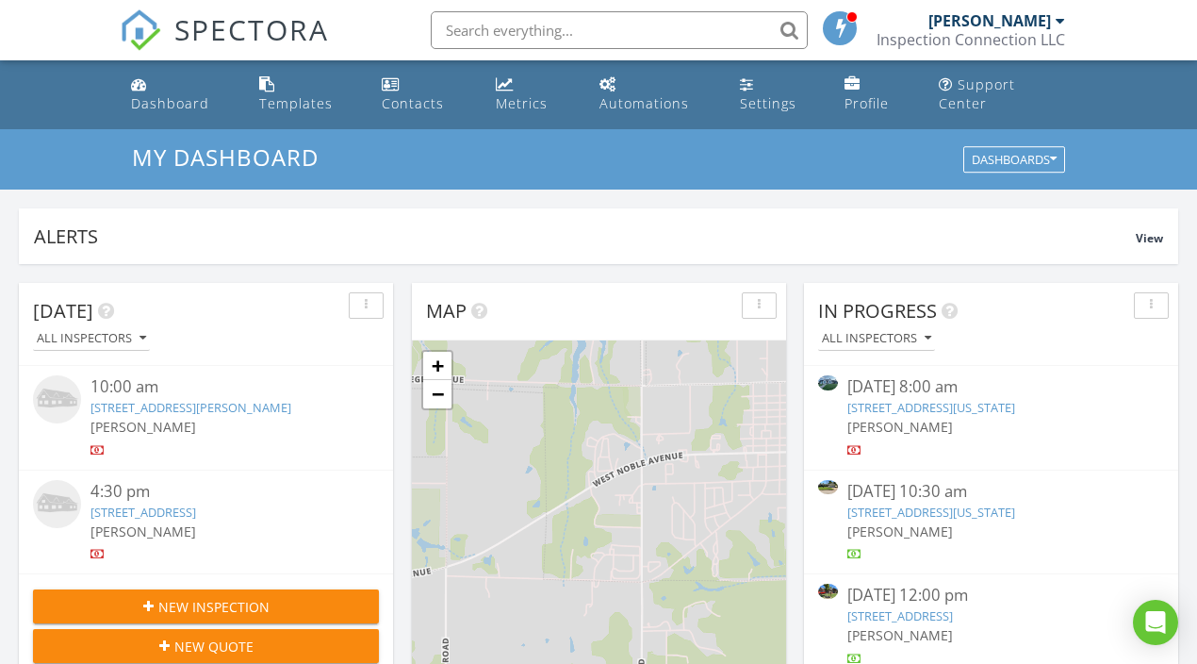
scroll to position [1717, 1198]
